Goal: Task Accomplishment & Management: Manage account settings

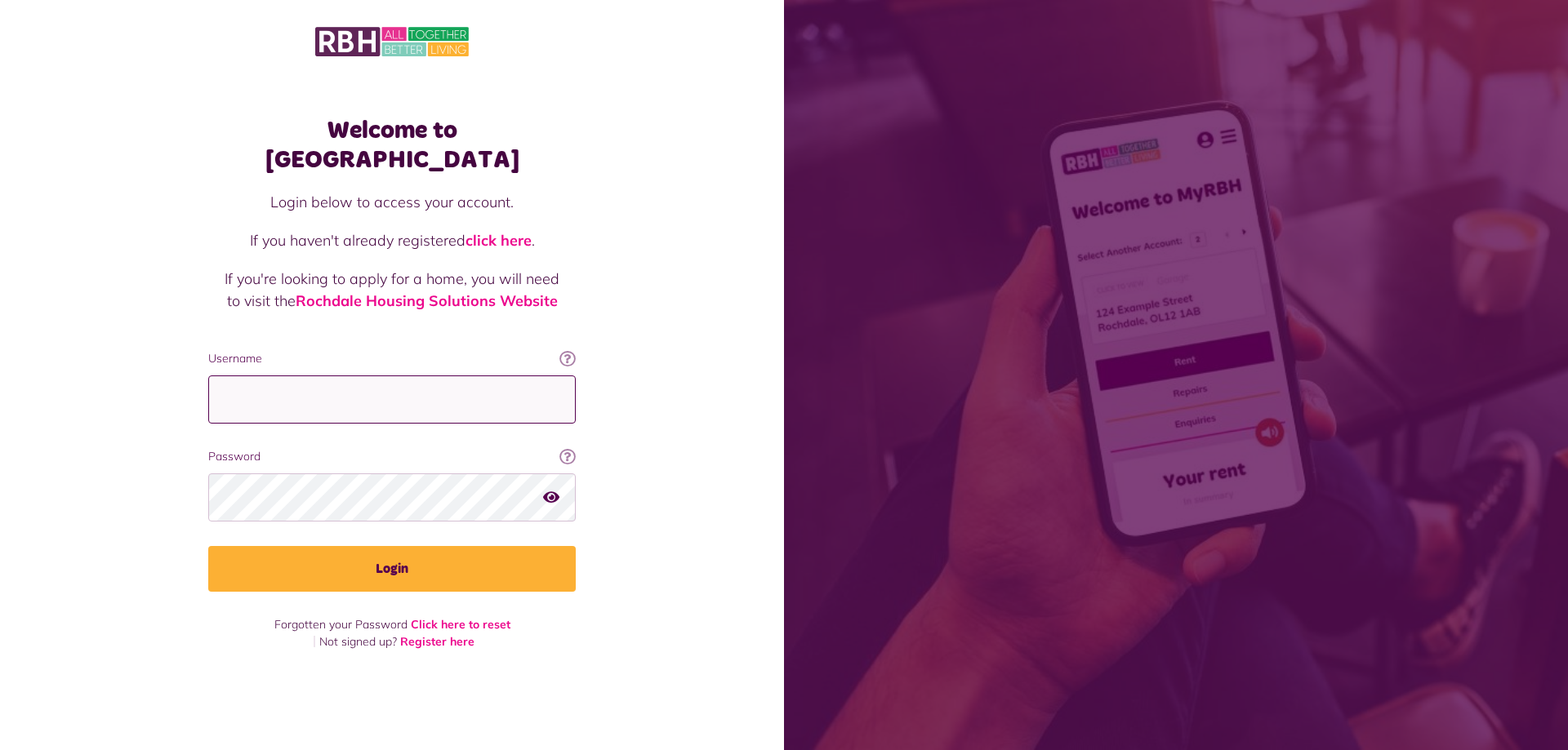
click at [368, 378] on input "Username" at bounding box center [392, 399] width 368 height 48
type input "**********"
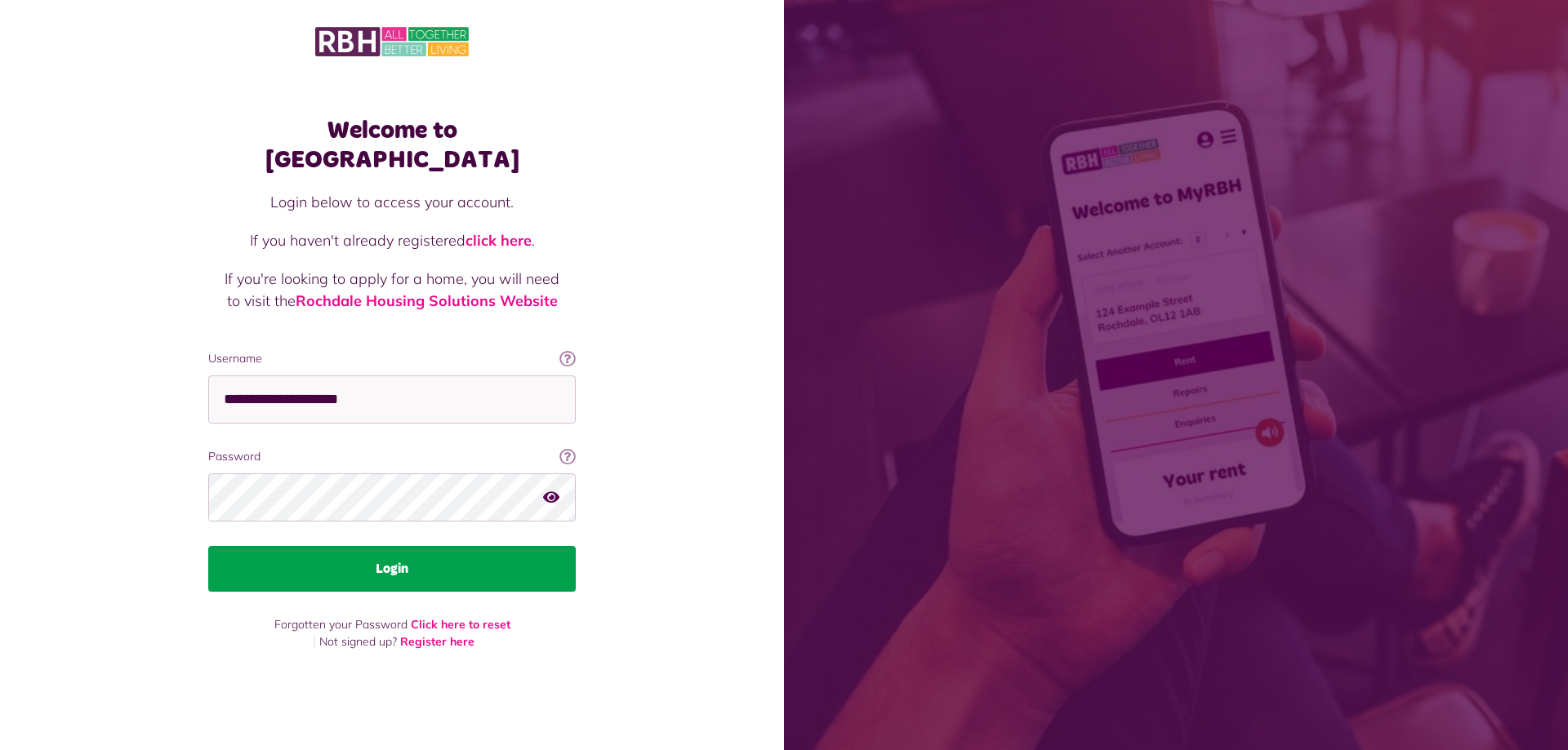
click at [258, 560] on button "Login" at bounding box center [392, 569] width 368 height 46
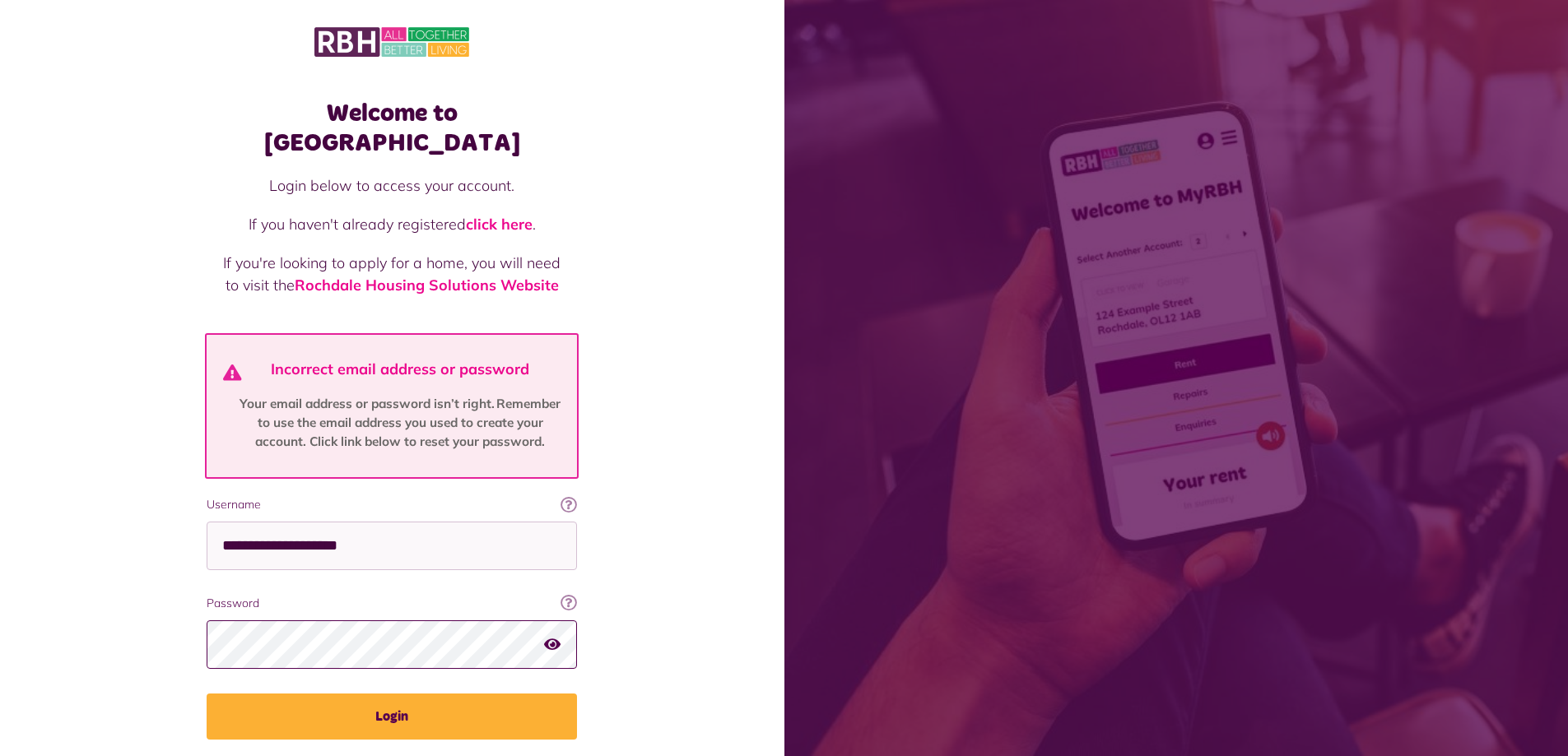
click at [207, 694] on button "Login" at bounding box center [392, 717] width 371 height 46
click at [645, 241] on div "Welcome to MyRBH Login below to access your account. If you haven't already reg…" at bounding box center [392, 412] width 784 height 824
click at [207, 694] on button "Login" at bounding box center [392, 717] width 371 height 46
click at [555, 637] on icon "button" at bounding box center [552, 644] width 17 height 15
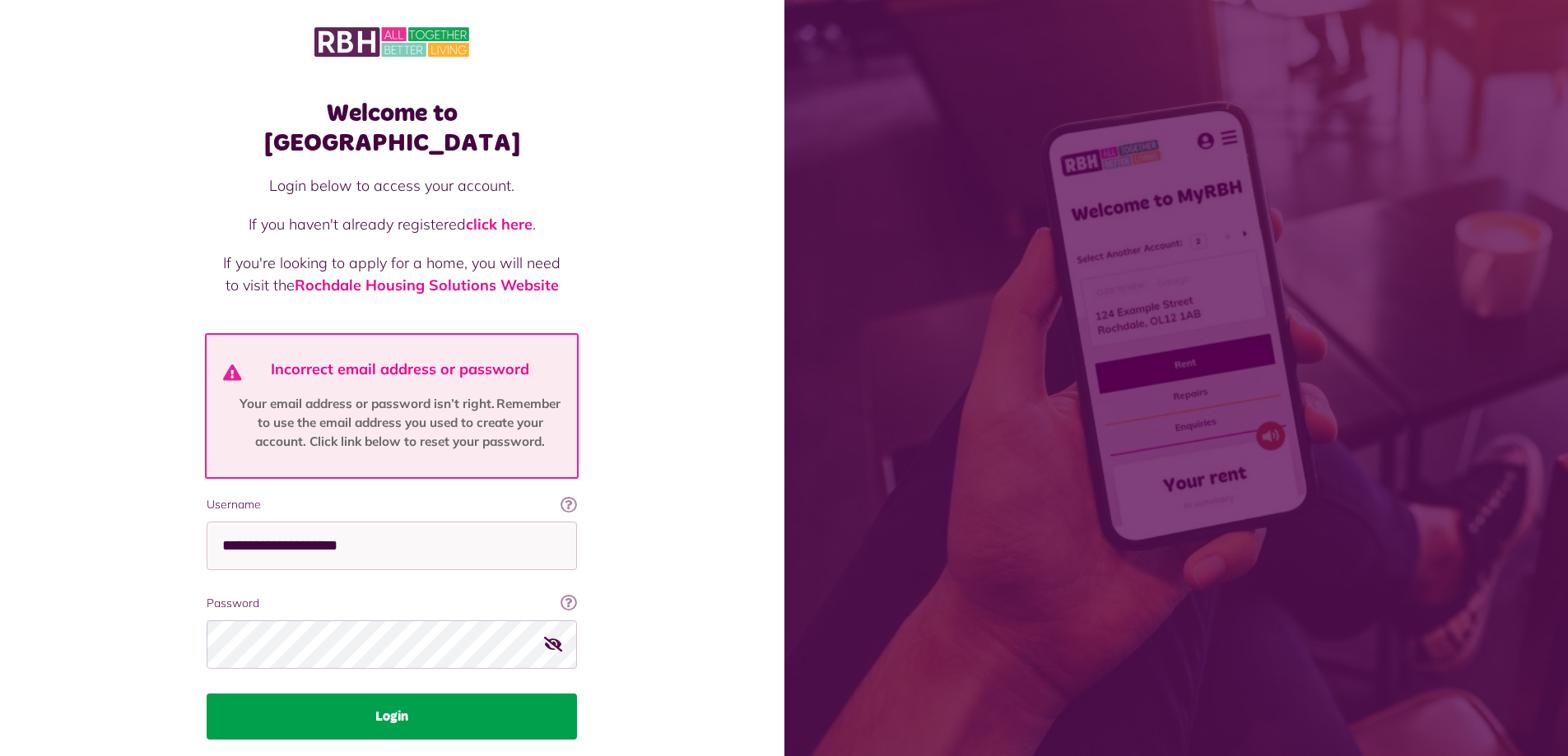
click at [264, 694] on button "Login" at bounding box center [392, 717] width 371 height 46
